Goal: Information Seeking & Learning: Learn about a topic

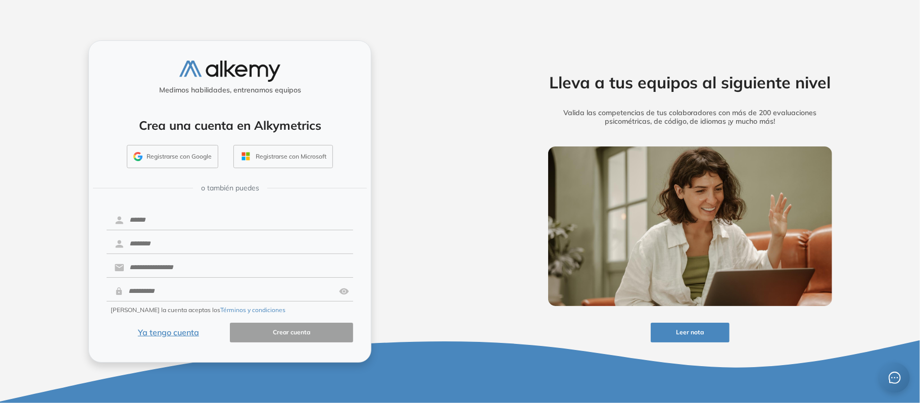
click at [185, 151] on button "Registrarse con Google" at bounding box center [172, 156] width 91 height 23
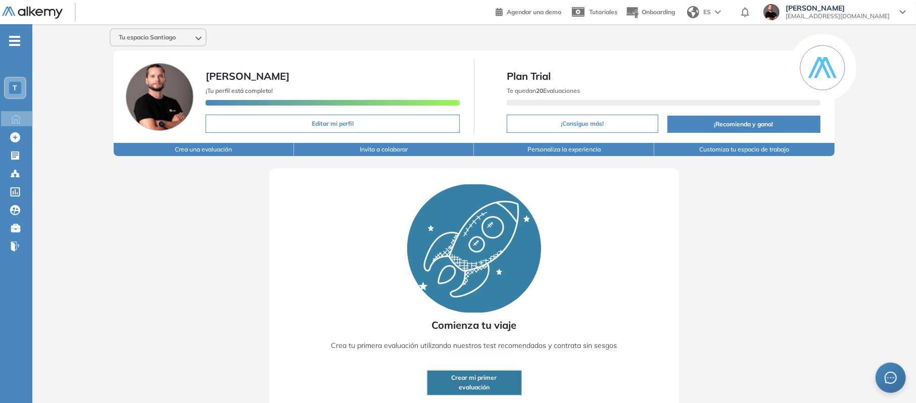
click at [15, 44] on span "-" at bounding box center [14, 40] width 11 height 8
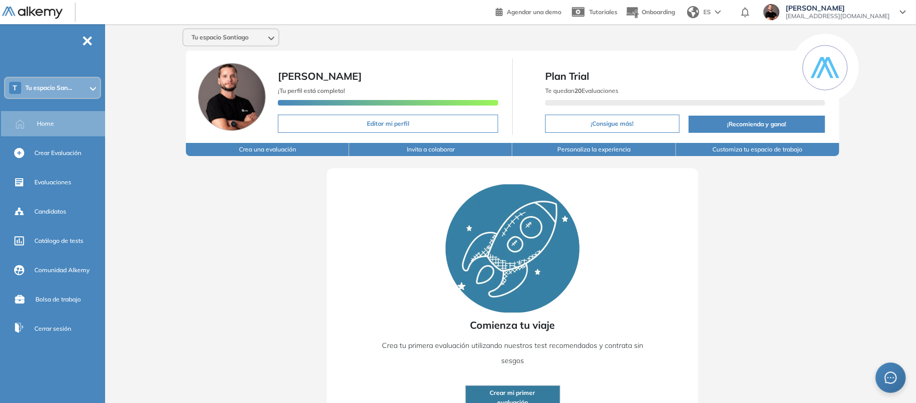
click at [190, 170] on div "Comienza tu viaje Crea tu primera evaluación utilizando nuestros test recomenda…" at bounding box center [512, 291] width 742 height 271
click at [53, 153] on span "Crear Evaluación" at bounding box center [57, 153] width 47 height 9
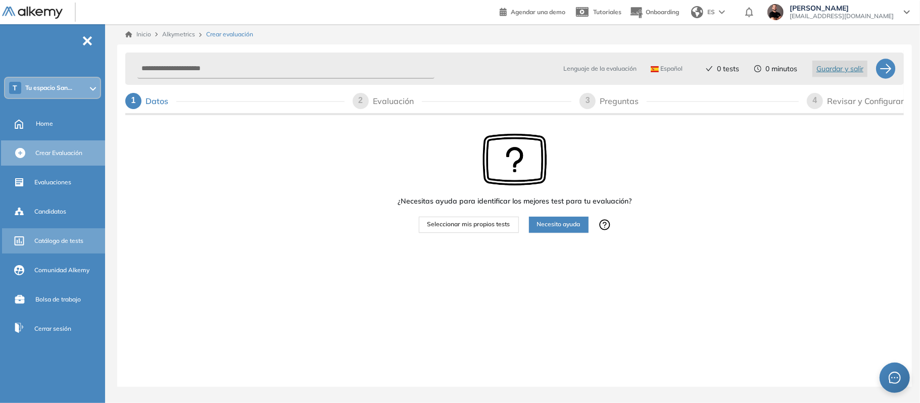
click at [67, 240] on span "Catálogo de tests" at bounding box center [58, 240] width 49 height 9
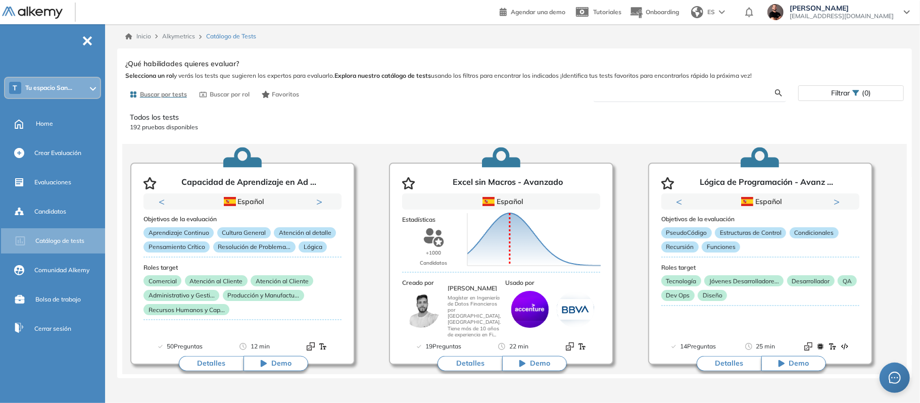
click at [671, 95] on input "text" at bounding box center [688, 92] width 173 height 9
type input "******"
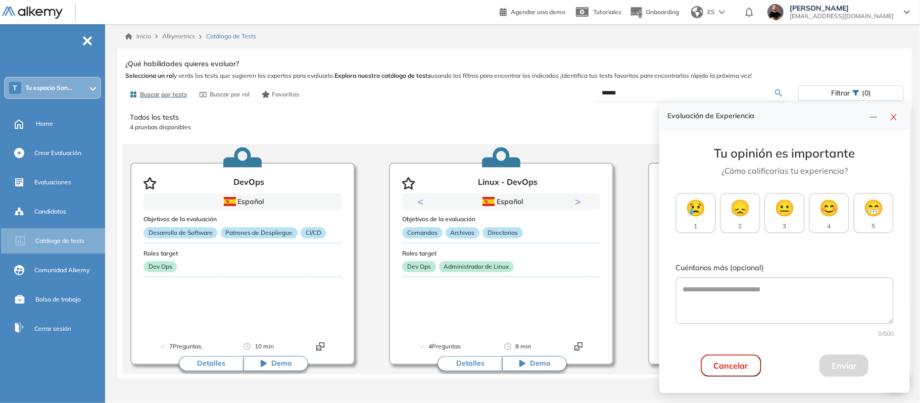
click at [873, 112] on button "button" at bounding box center [873, 116] width 16 height 14
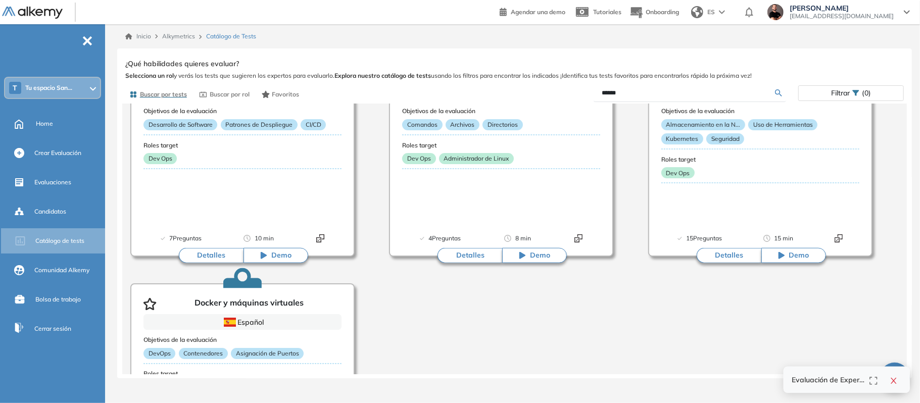
scroll to position [41, 0]
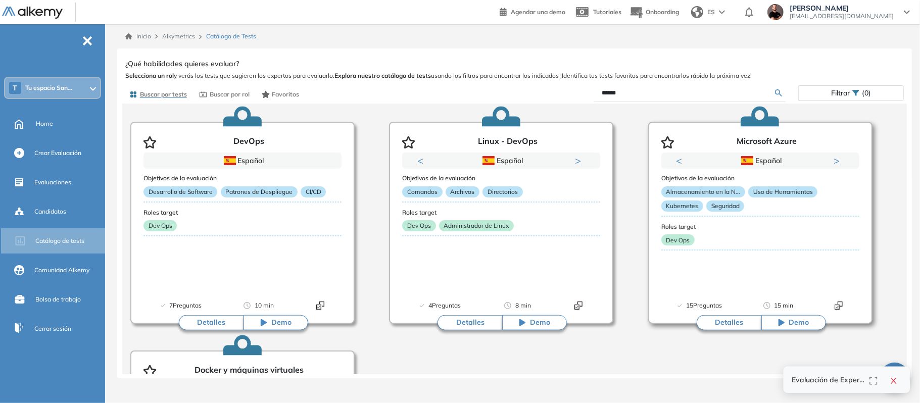
click at [723, 324] on button "Detalles" at bounding box center [729, 322] width 65 height 15
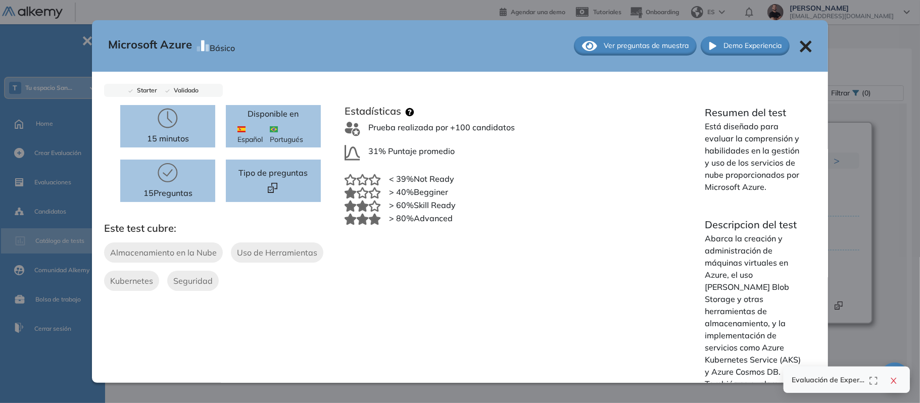
click at [722, 320] on div "Microsoft Azure Básico Ver preguntas de muestra Demo Experiencia Starter Valida…" at bounding box center [514, 216] width 778 height 318
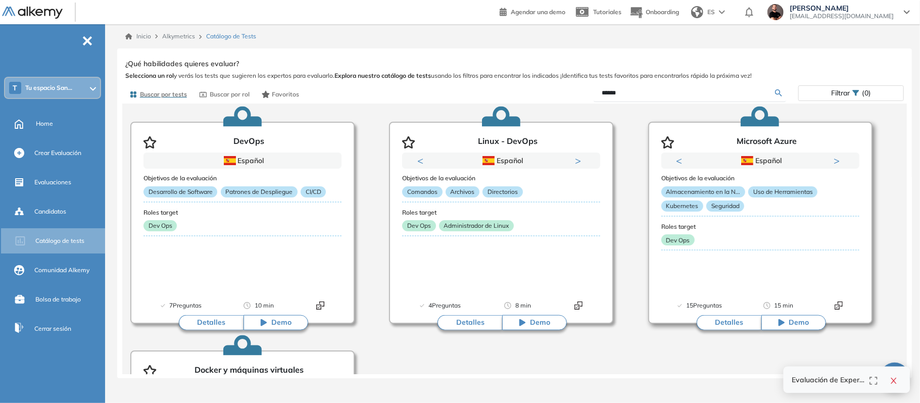
click at [734, 324] on button "Detalles" at bounding box center [729, 322] width 65 height 15
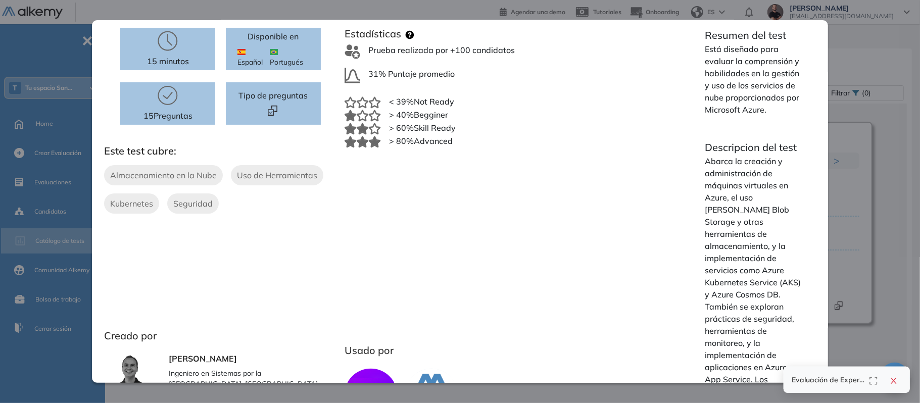
scroll to position [0, 0]
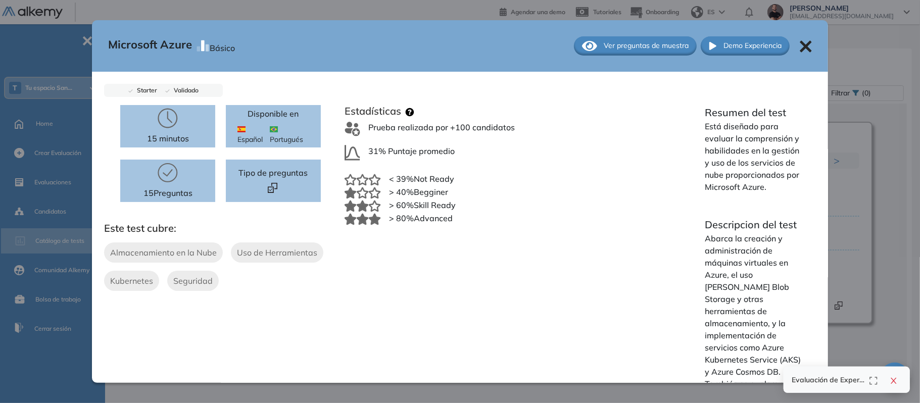
click at [623, 47] on span "Ver preguntas de muestra" at bounding box center [646, 45] width 85 height 11
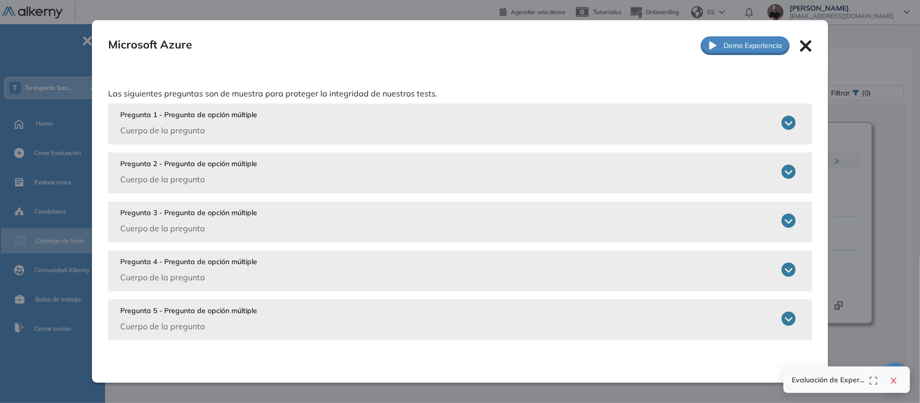
click at [279, 122] on div "Pregunta 1 - Pregunta de opción múltiple Cuerpo de la pregunta" at bounding box center [457, 123] width 675 height 27
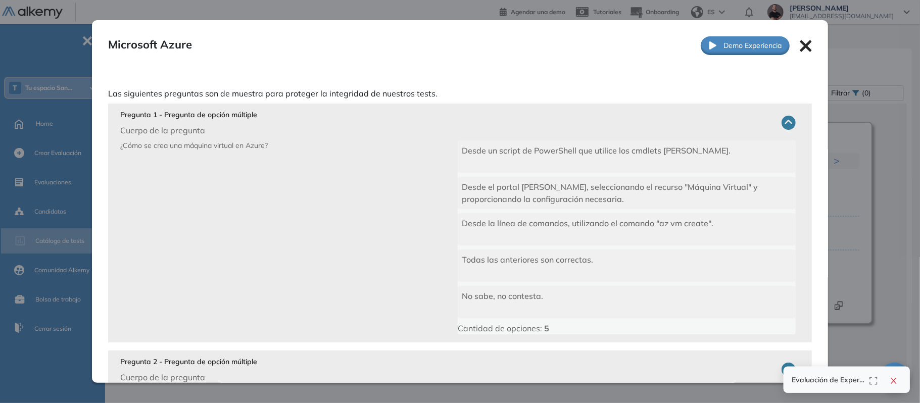
click at [276, 118] on div "Pregunta 1 - Pregunta de opción múltiple Cuerpo de la pregunta" at bounding box center [457, 123] width 675 height 27
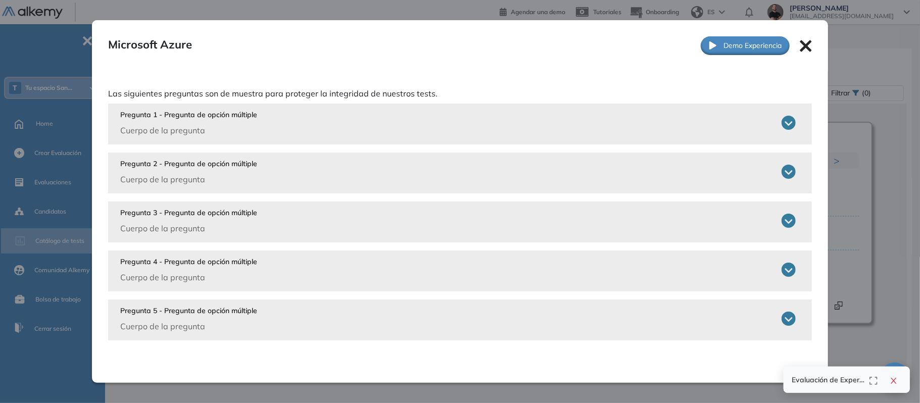
click at [807, 43] on icon at bounding box center [806, 46] width 12 height 12
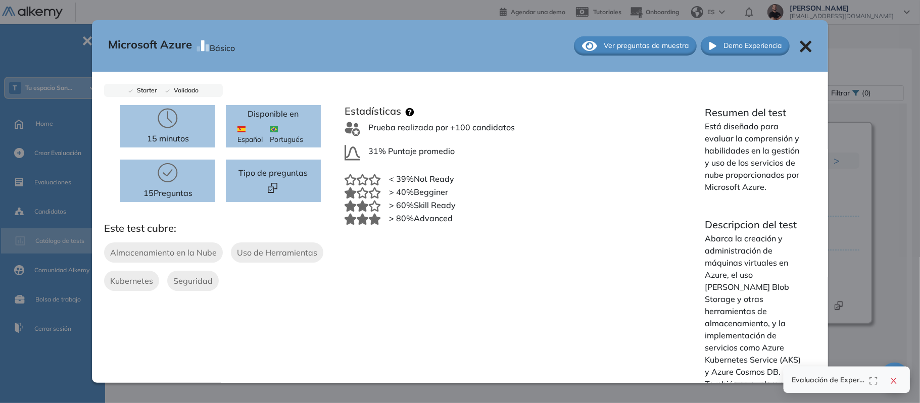
click at [800, 52] on icon at bounding box center [806, 46] width 12 height 12
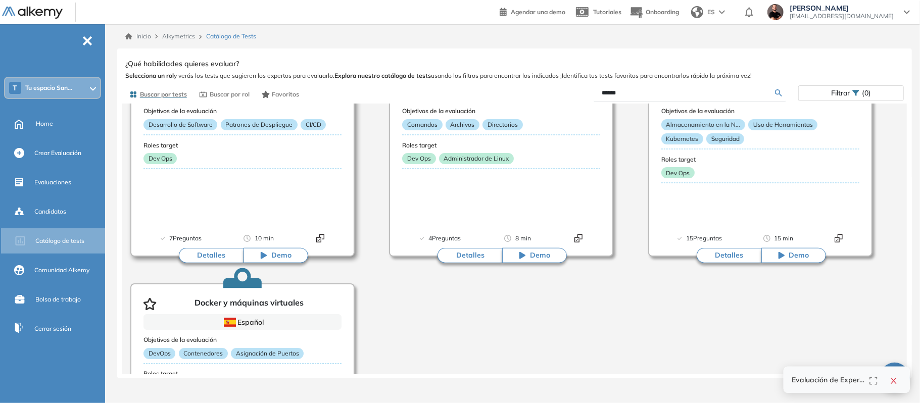
scroll to position [41, 0]
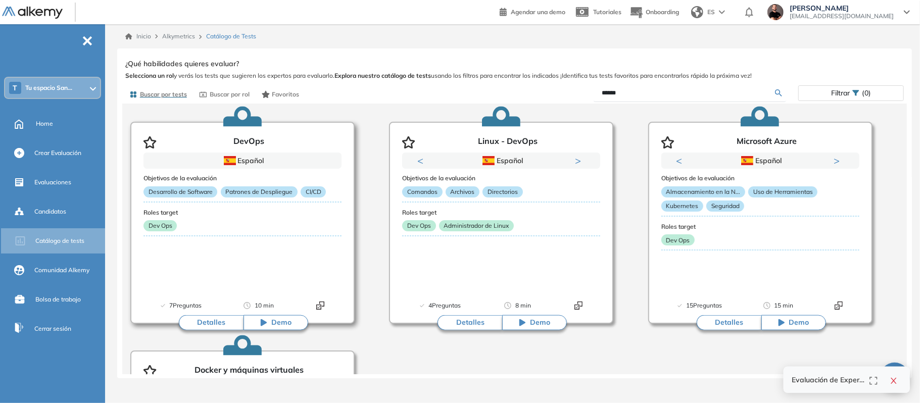
click at [197, 321] on button "Detalles" at bounding box center [211, 322] width 65 height 15
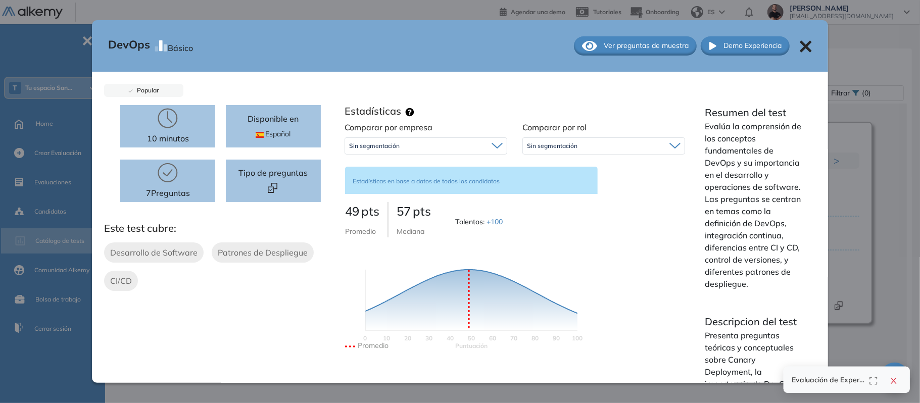
click at [623, 44] on span "Ver preguntas de muestra" at bounding box center [646, 45] width 85 height 11
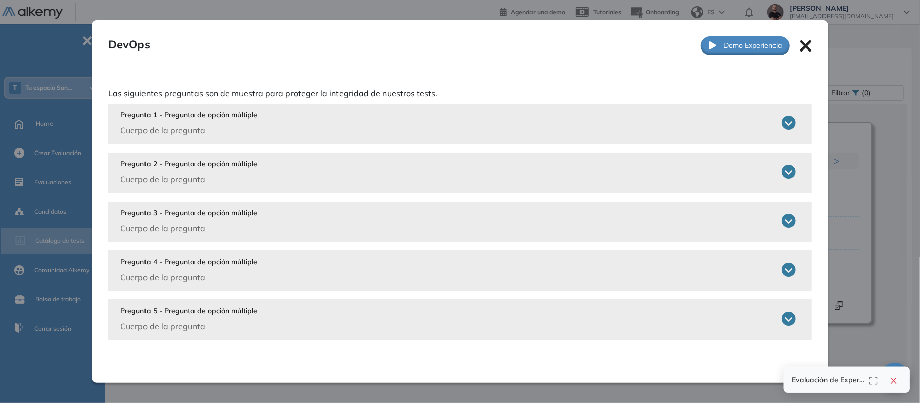
click at [252, 118] on p "Pregunta 1 - Pregunta de opción múltiple" at bounding box center [188, 115] width 137 height 11
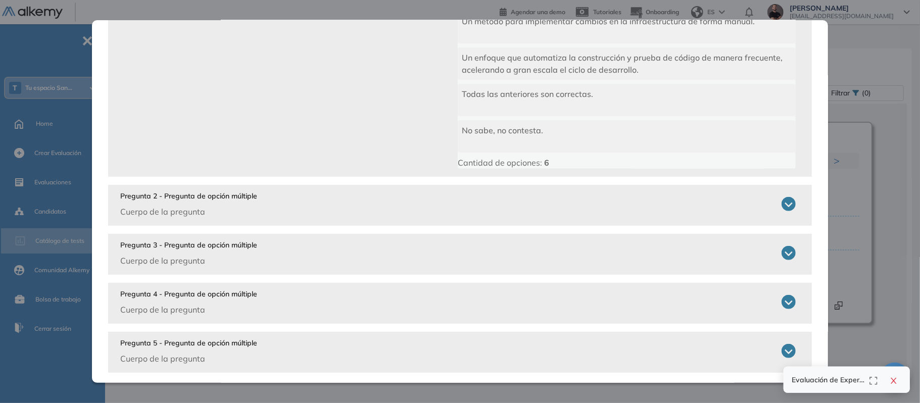
scroll to position [211, 0]
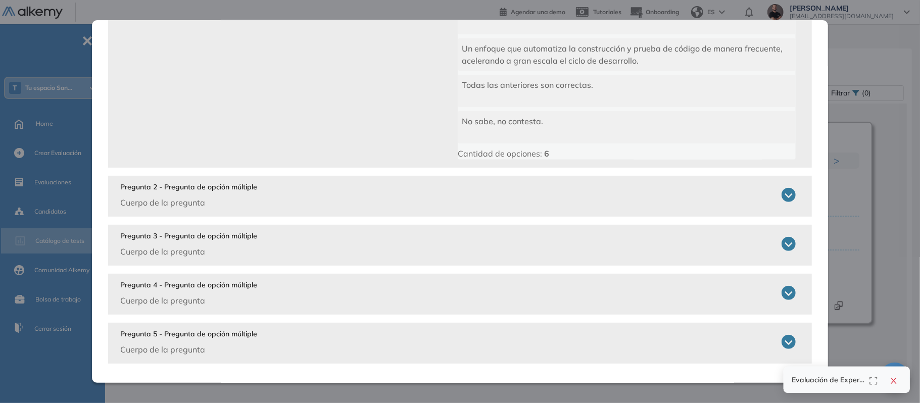
click at [843, 86] on div "DevOps Básico Ver preguntas de muestra Demo Experiencia Las siguientes pregunta…" at bounding box center [514, 216] width 778 height 318
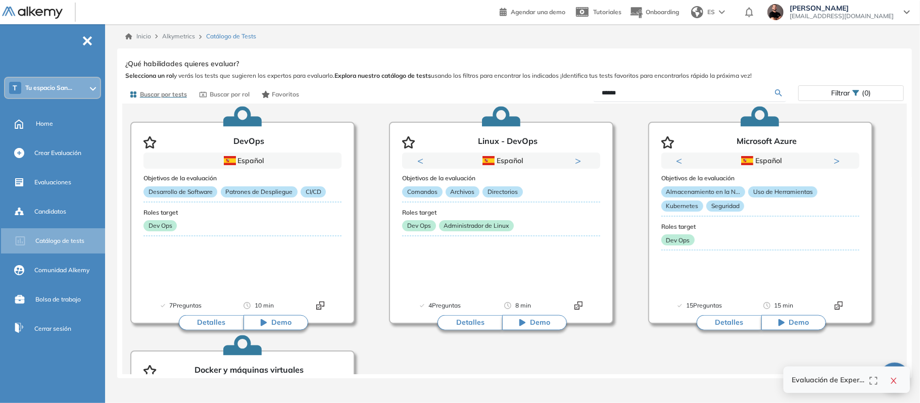
click at [853, 108] on div "DevOps Español Objetivos de la evaluación Desarrollo de Software Patrones de De…" at bounding box center [514, 334] width 785 height 462
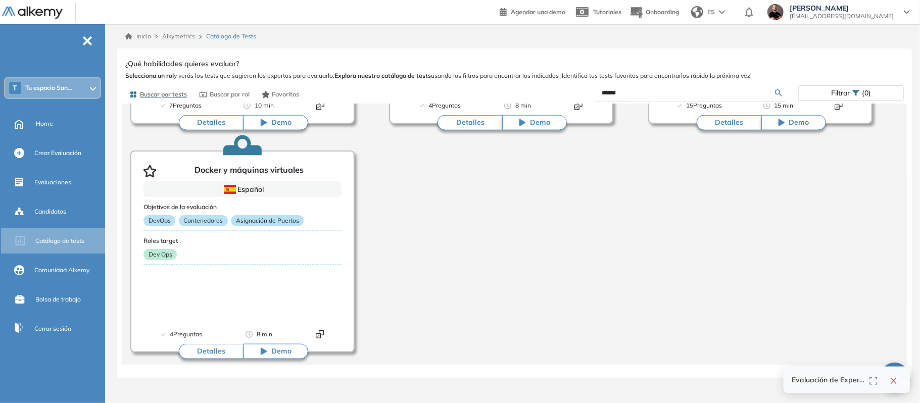
scroll to position [243, 0]
